Goal: Information Seeking & Learning: Learn about a topic

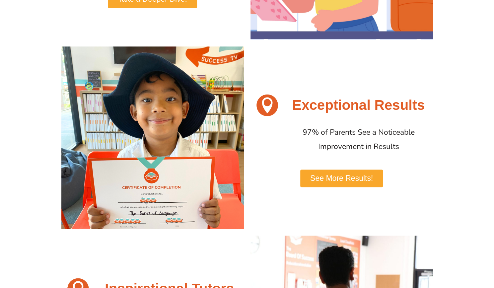
scroll to position [281, 0]
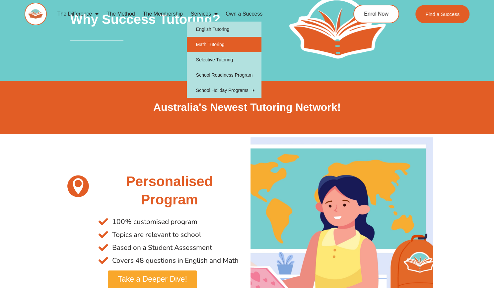
click at [212, 42] on link "Math Tutoring" at bounding box center [224, 44] width 75 height 15
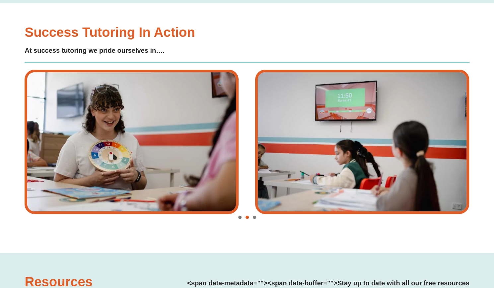
type input "*"
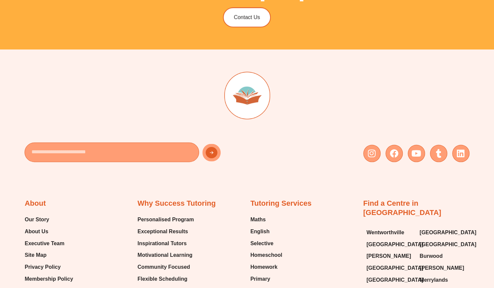
scroll to position [2064, 0]
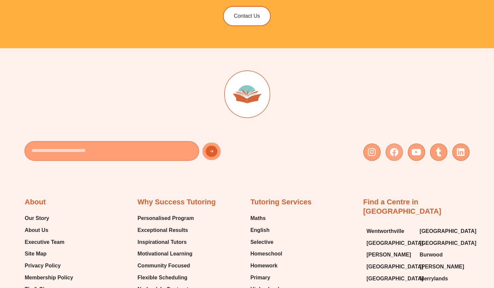
click at [396, 150] on icon at bounding box center [394, 152] width 9 height 9
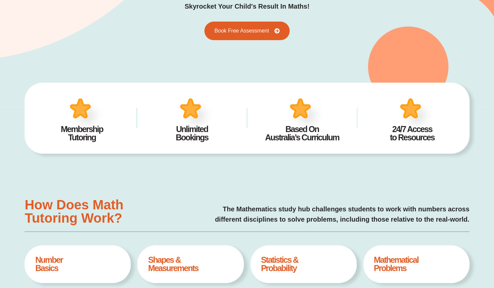
scroll to position [0, 0]
